Goal: Information Seeking & Learning: Check status

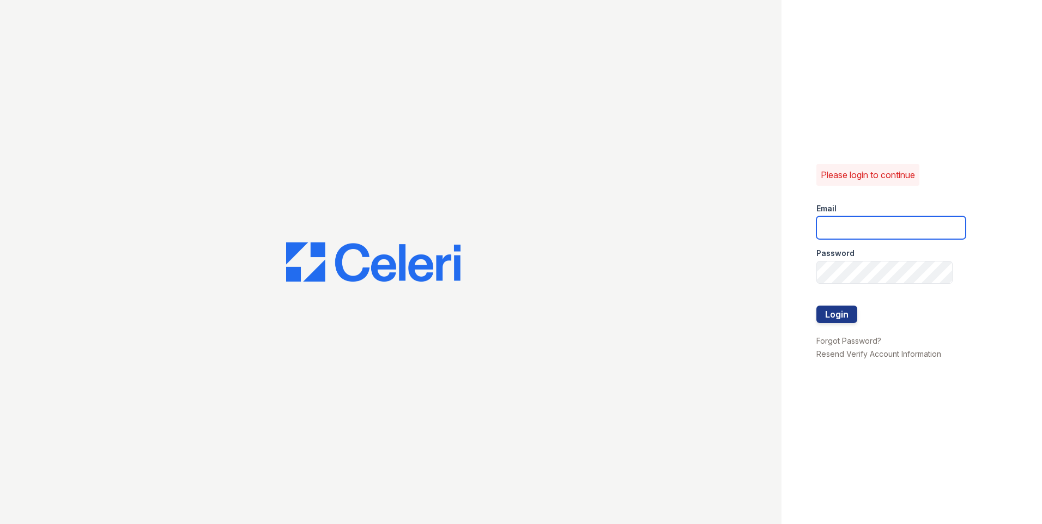
click at [863, 221] on input "email" at bounding box center [890, 227] width 149 height 23
type input "[EMAIL_ADDRESS][DOMAIN_NAME]"
click at [831, 326] on div at bounding box center [890, 328] width 149 height 11
click at [835, 321] on button "Login" at bounding box center [836, 314] width 41 height 17
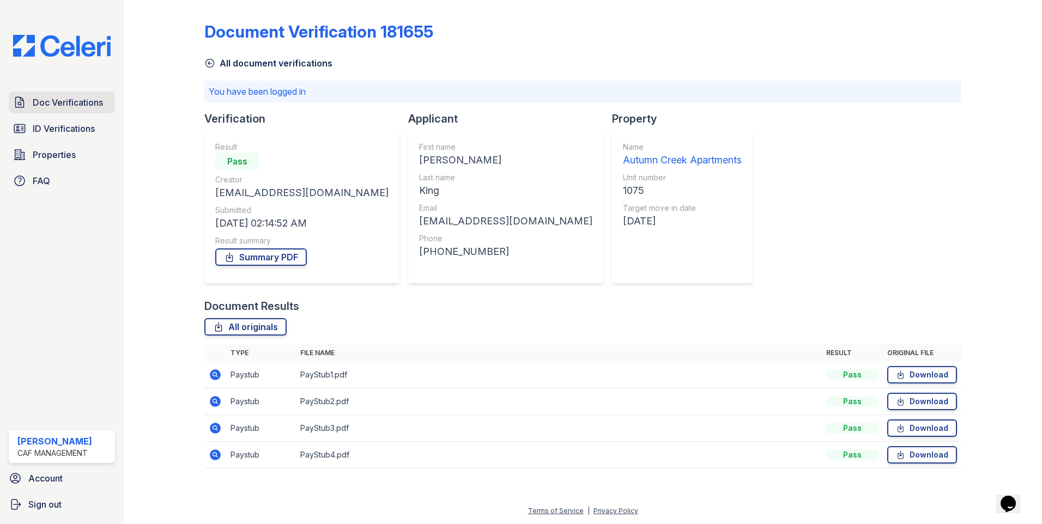
click at [74, 103] on span "Doc Verifications" at bounding box center [68, 102] width 70 height 13
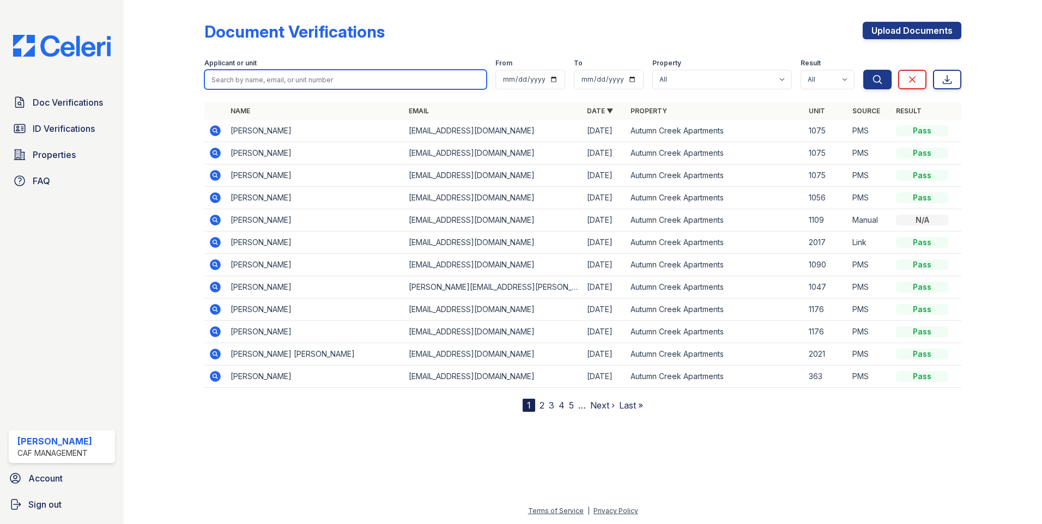
click at [329, 81] on input "search" at bounding box center [345, 80] width 282 height 20
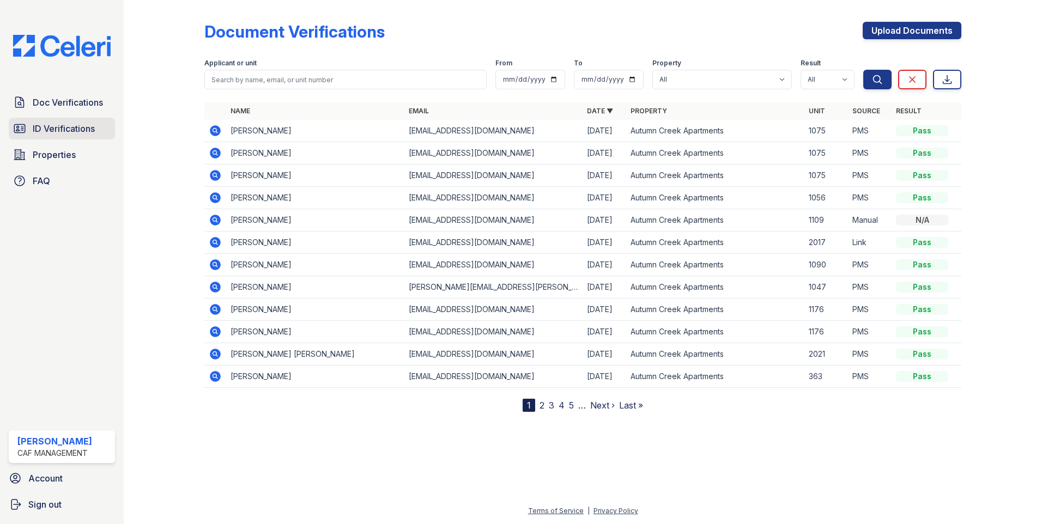
click at [77, 135] on span "ID Verifications" at bounding box center [64, 128] width 62 height 13
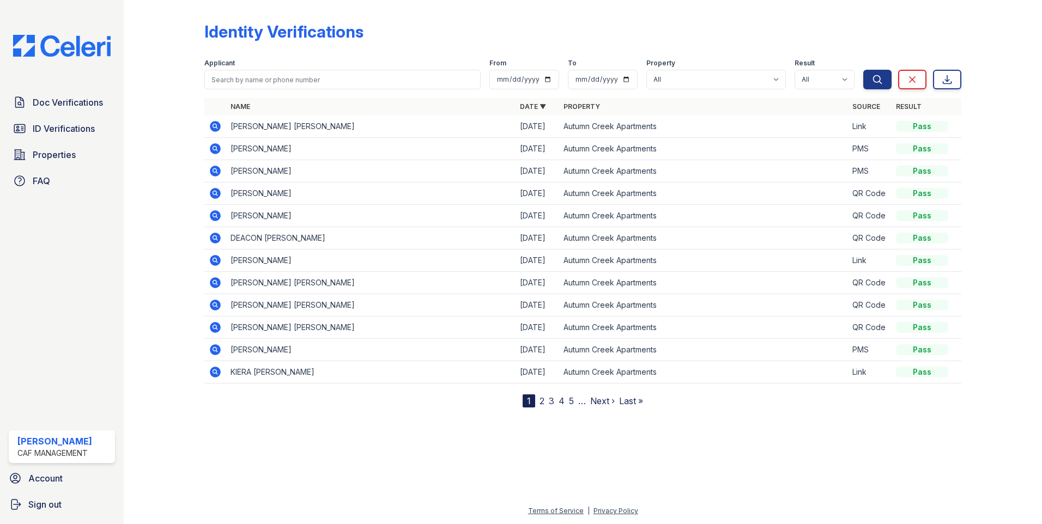
drag, startPoint x: 210, startPoint y: 89, endPoint x: 220, endPoint y: 83, distance: 12.0
click at [210, 89] on form "Applicant From To Property All Autumn Creek Apartments Result All Pass Fail Cau…" at bounding box center [582, 72] width 757 height 44
click at [227, 82] on input "search" at bounding box center [342, 80] width 276 height 20
type input "2"
click at [320, 77] on input "search" at bounding box center [342, 80] width 276 height 20
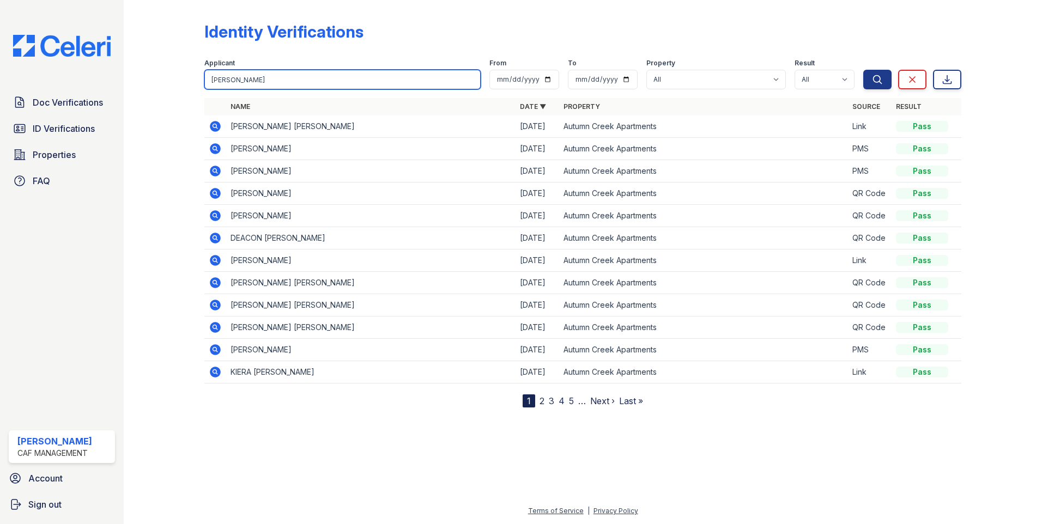
type input "[PERSON_NAME]"
click at [863, 70] on button "Search" at bounding box center [877, 80] width 28 height 20
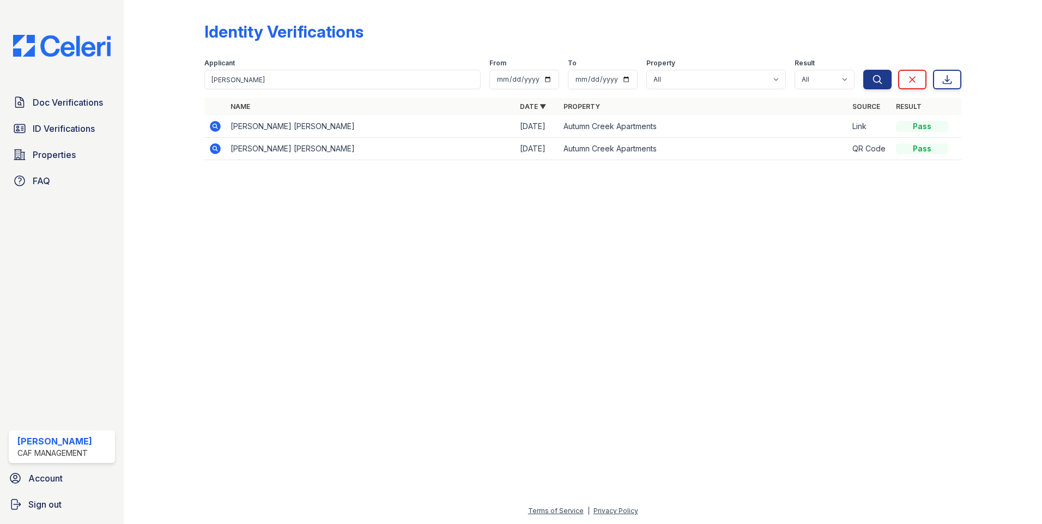
click at [213, 128] on icon at bounding box center [215, 126] width 11 height 11
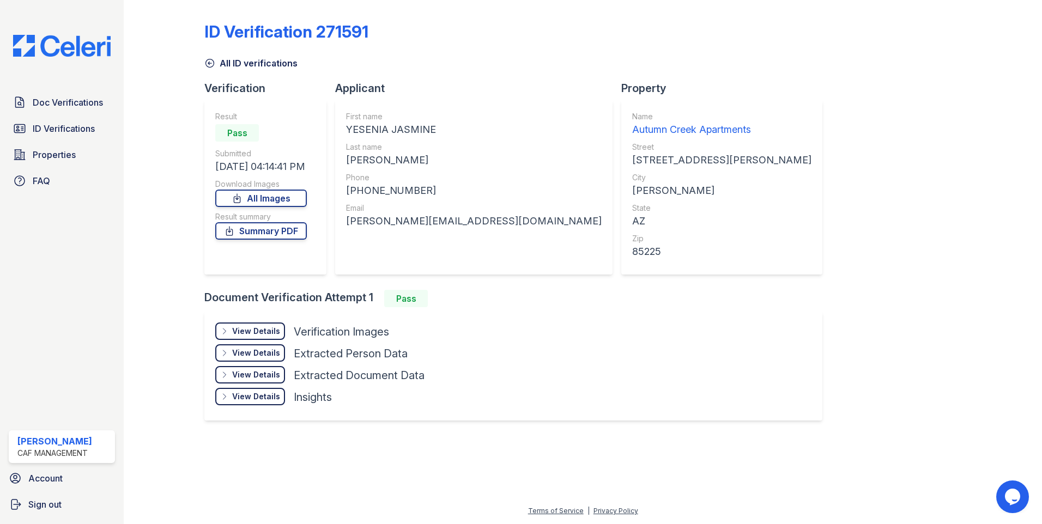
click at [228, 327] on icon at bounding box center [224, 331] width 9 height 9
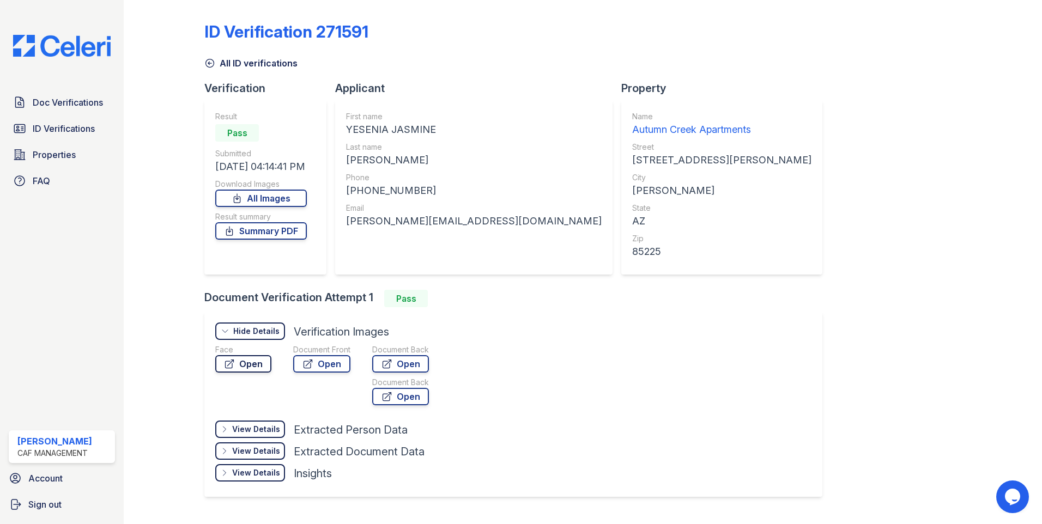
click at [250, 363] on link "Open" at bounding box center [243, 363] width 56 height 17
click at [317, 363] on link "Open" at bounding box center [321, 363] width 57 height 17
click at [296, 201] on link "All Images" at bounding box center [261, 198] width 92 height 17
click at [267, 227] on link "Summary PDF" at bounding box center [261, 230] width 92 height 17
